Goal: Transaction & Acquisition: Purchase product/service

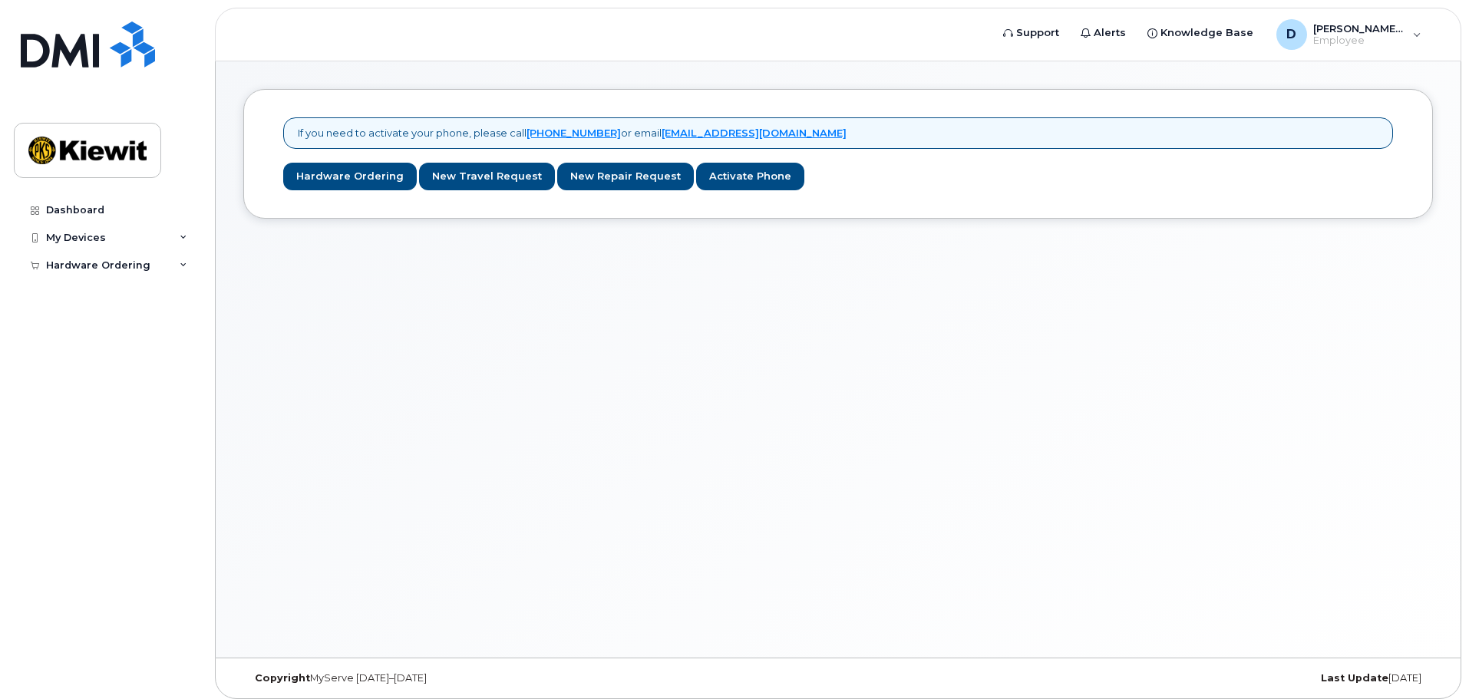
click at [562, 288] on div "If you need to activate your phone, please call [PHONE_NUMBER] or email [EMAIL_…" at bounding box center [838, 359] width 1244 height 596
click at [1399, 38] on span "Employee" at bounding box center [1359, 41] width 92 height 12
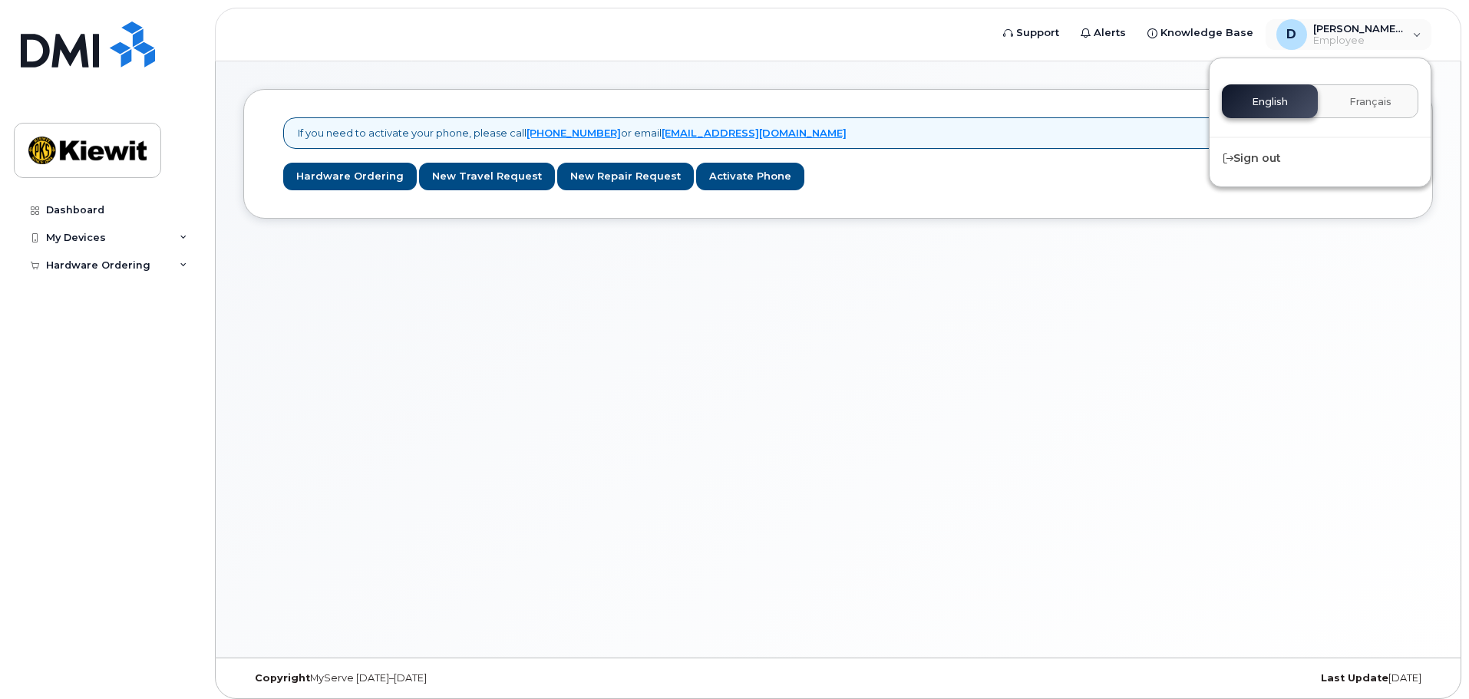
click at [1089, 284] on div "If you need to activate your phone, please call [PHONE_NUMBER] or email [EMAIL_…" at bounding box center [838, 359] width 1244 height 596
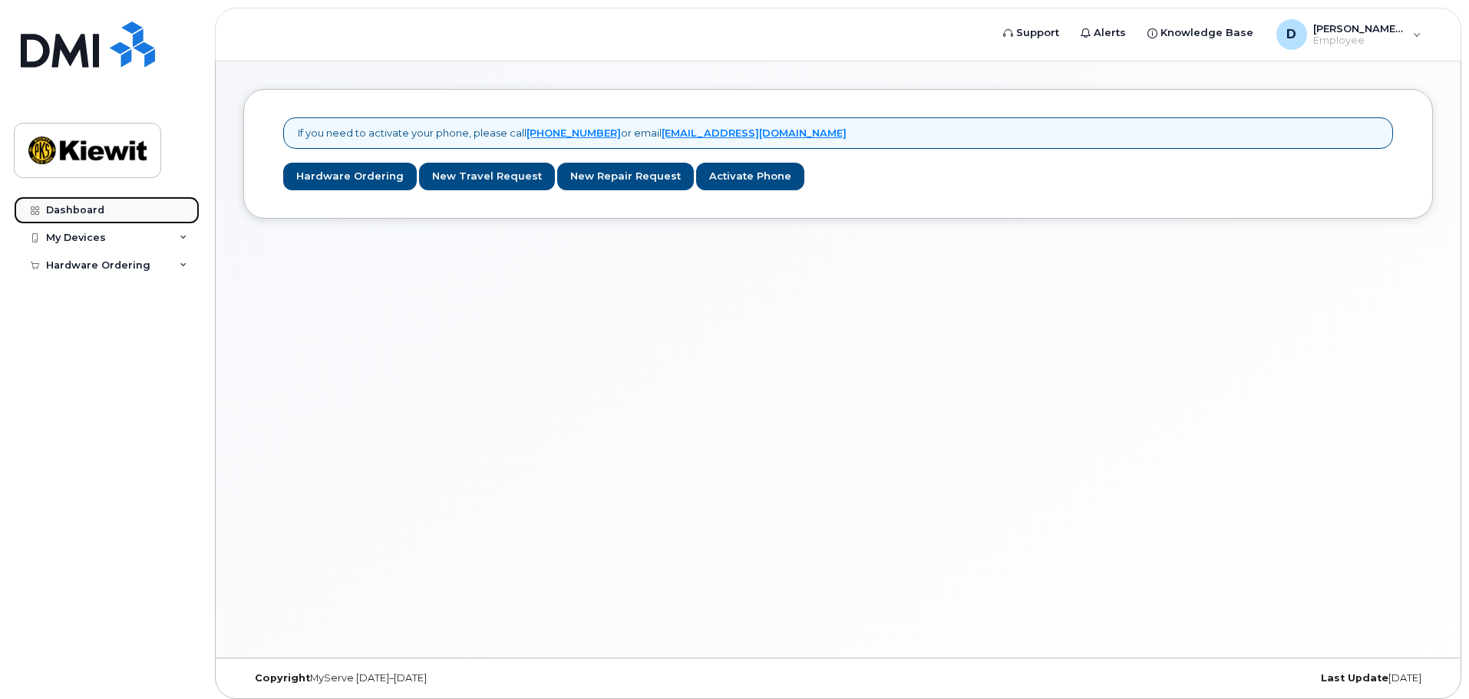
click at [90, 218] on link "Dashboard" at bounding box center [107, 210] width 186 height 28
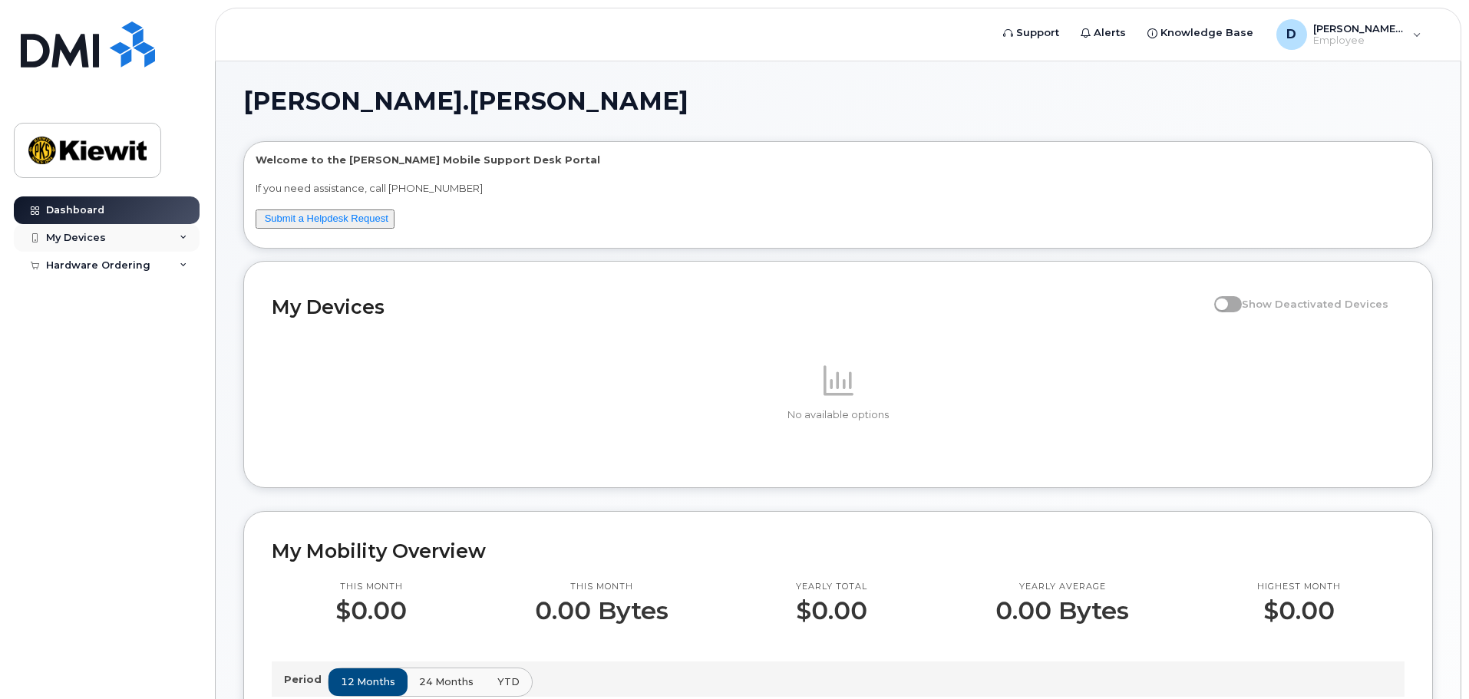
click at [150, 238] on div "My Devices" at bounding box center [107, 238] width 186 height 28
click at [117, 285] on div "Hardware Ordering" at bounding box center [107, 295] width 186 height 28
click at [110, 318] on link "New Order" at bounding box center [120, 322] width 159 height 29
